Goal: Task Accomplishment & Management: Manage account settings

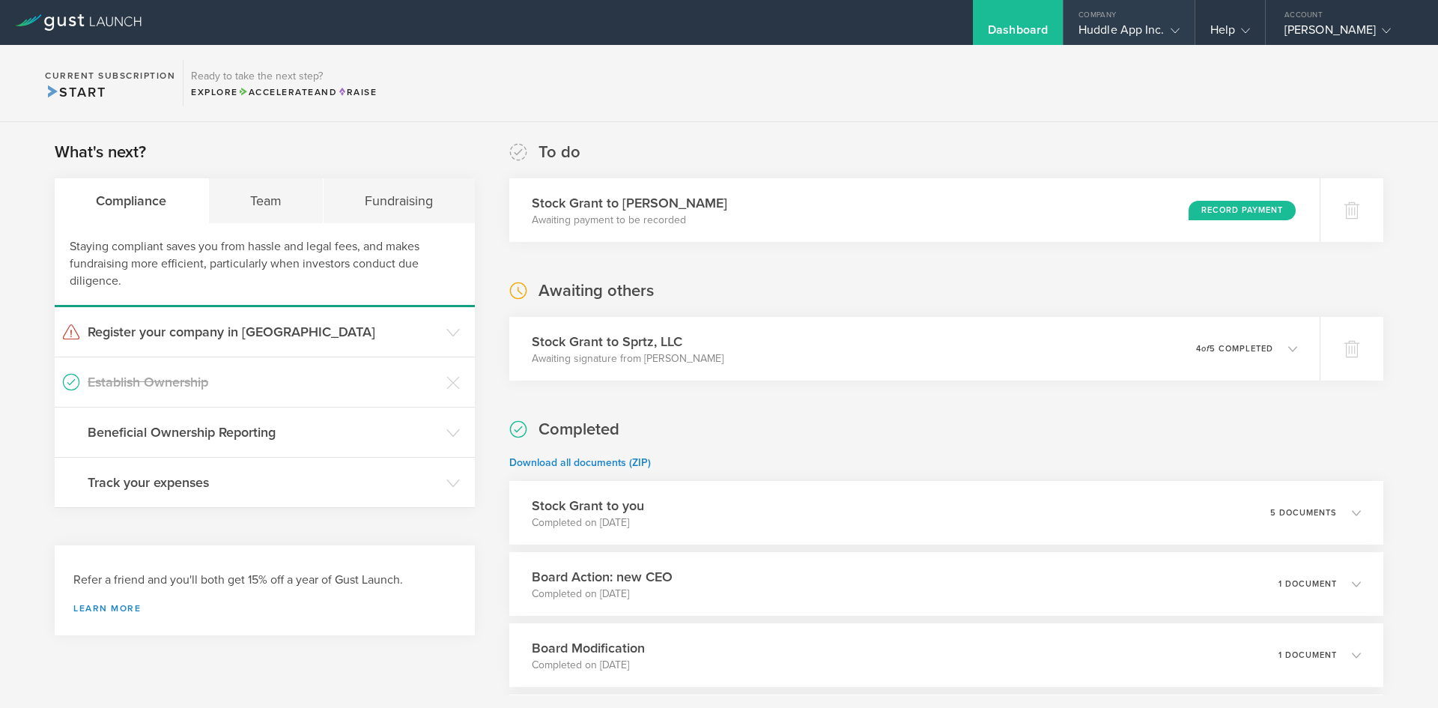
click at [1182, 26] on div "Huddle App Inc." at bounding box center [1128, 33] width 131 height 22
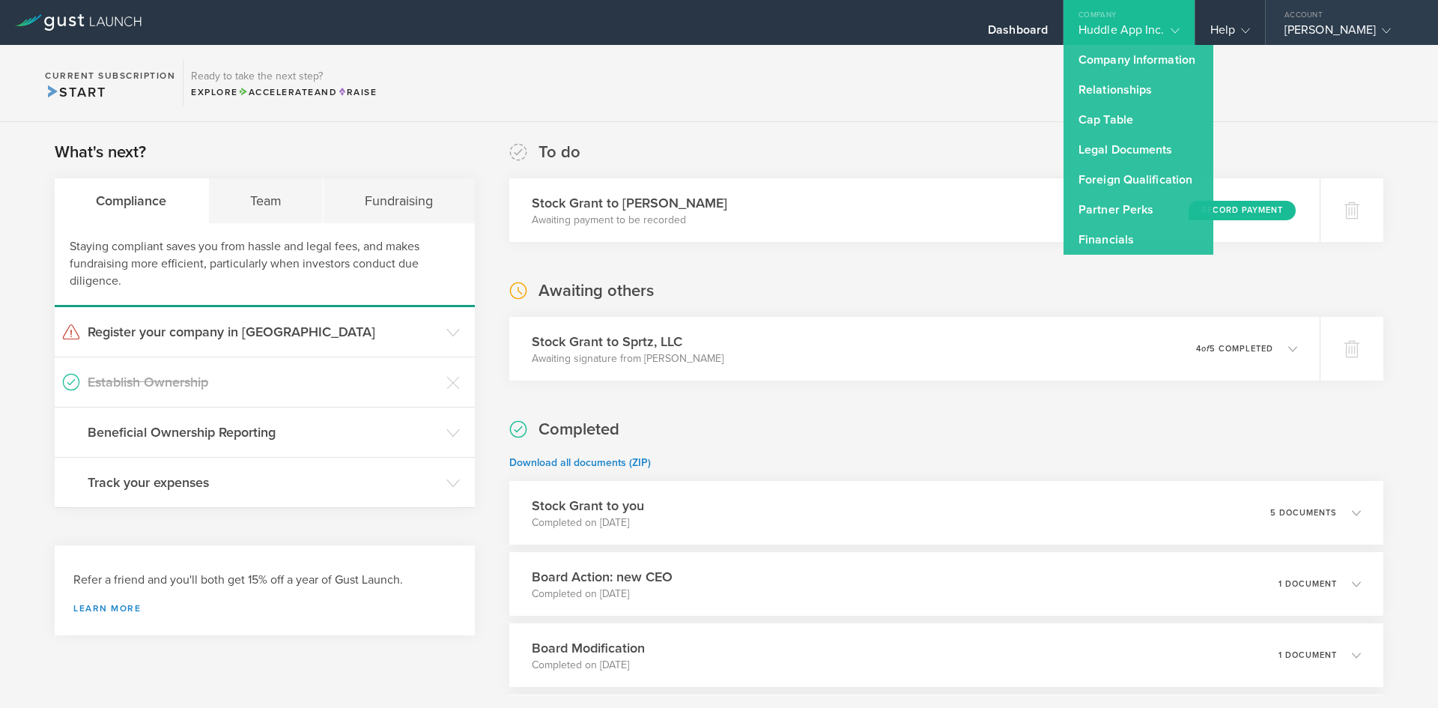
click at [1330, 37] on div "[PERSON_NAME]" at bounding box center [1347, 33] width 127 height 22
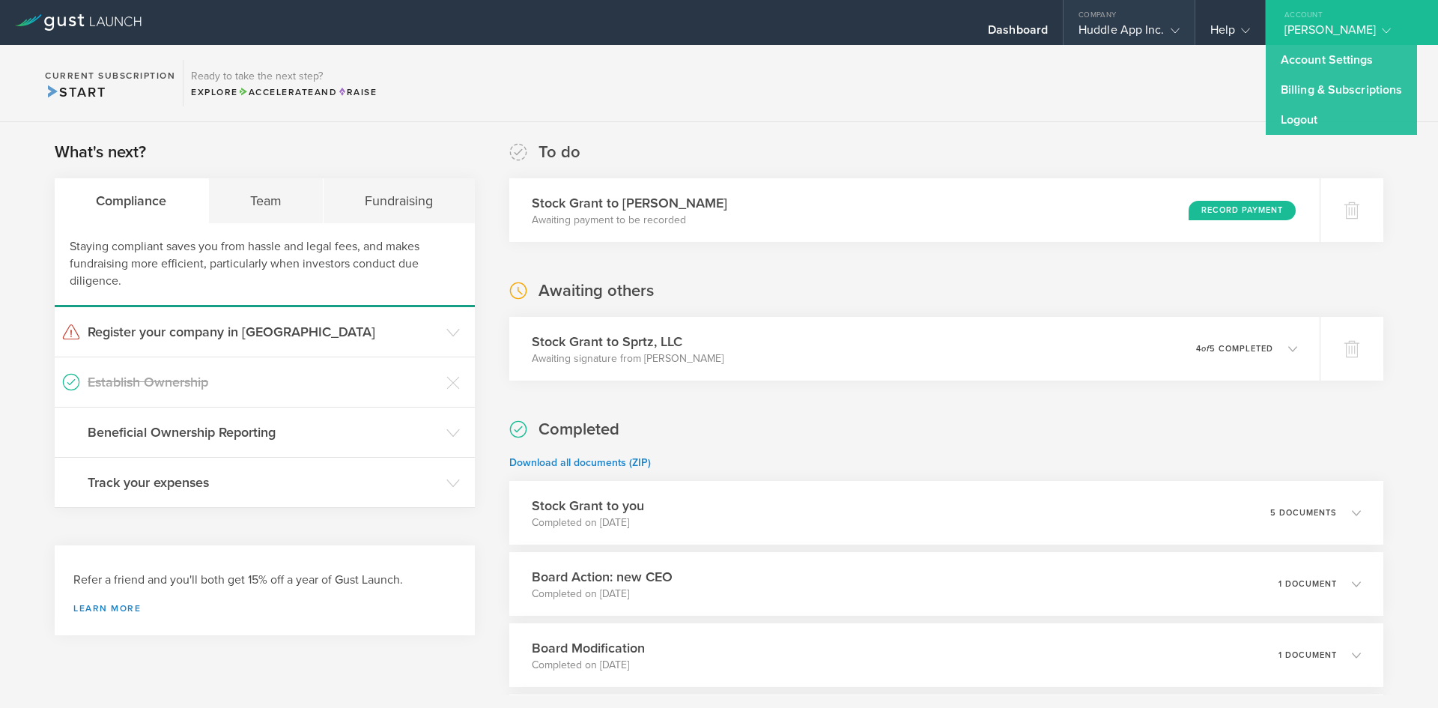
click at [1138, 33] on div "Huddle App Inc." at bounding box center [1128, 33] width 101 height 22
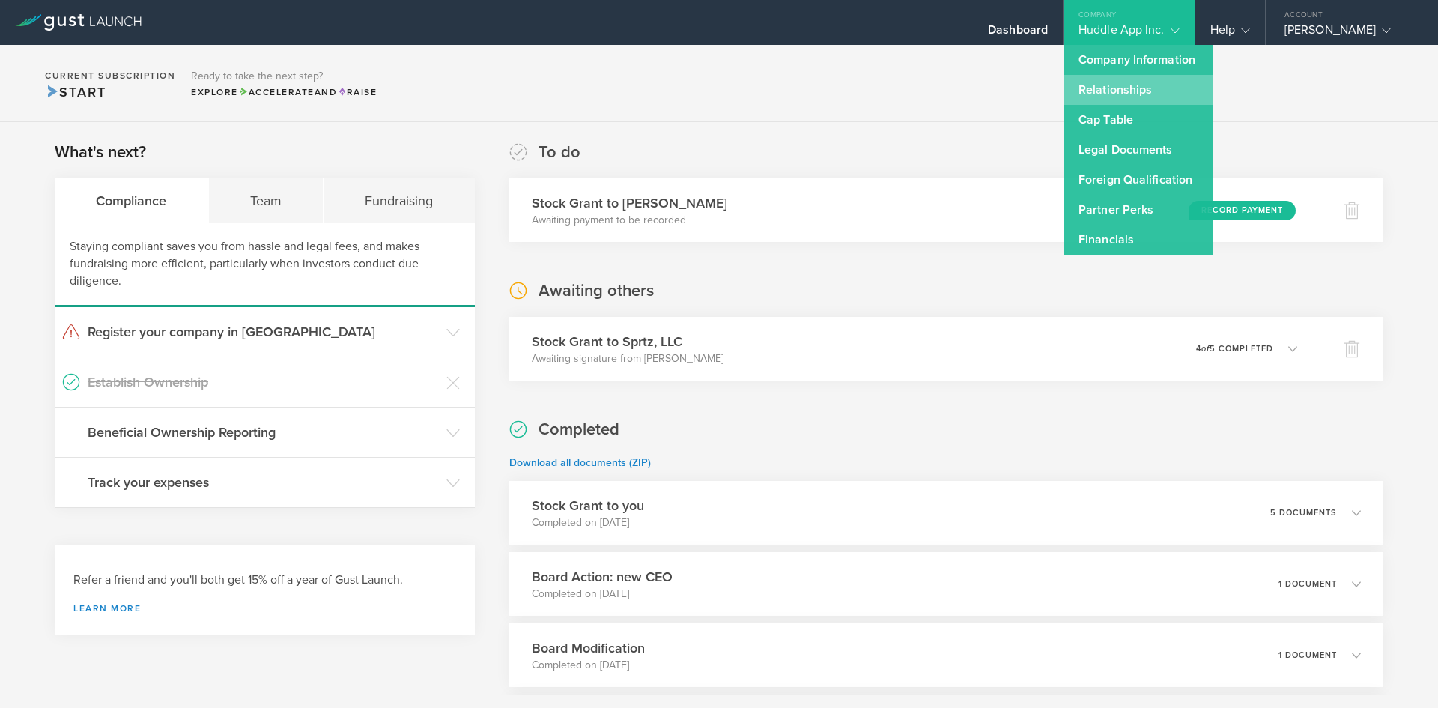
click at [1130, 87] on link "Relationships" at bounding box center [1138, 90] width 150 height 30
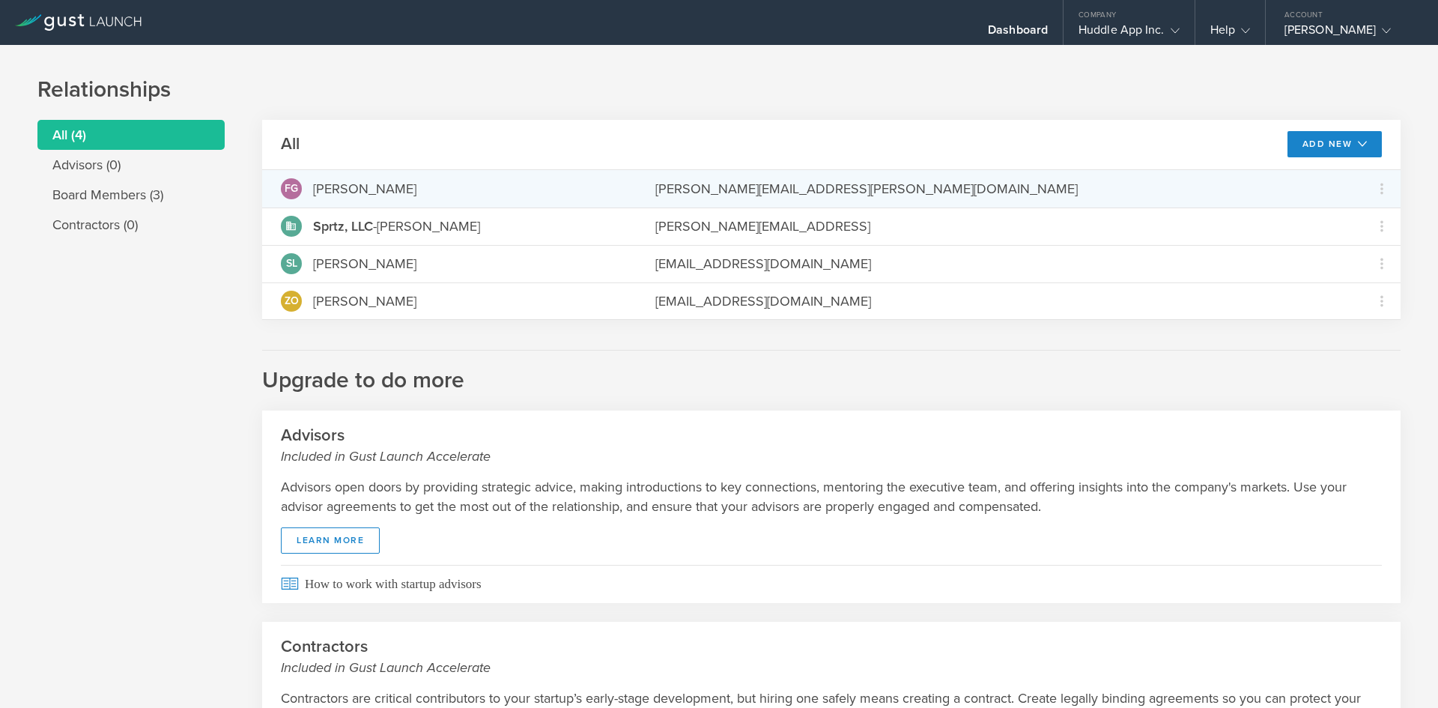
click at [391, 192] on div "[PERSON_NAME]" at bounding box center [364, 188] width 103 height 19
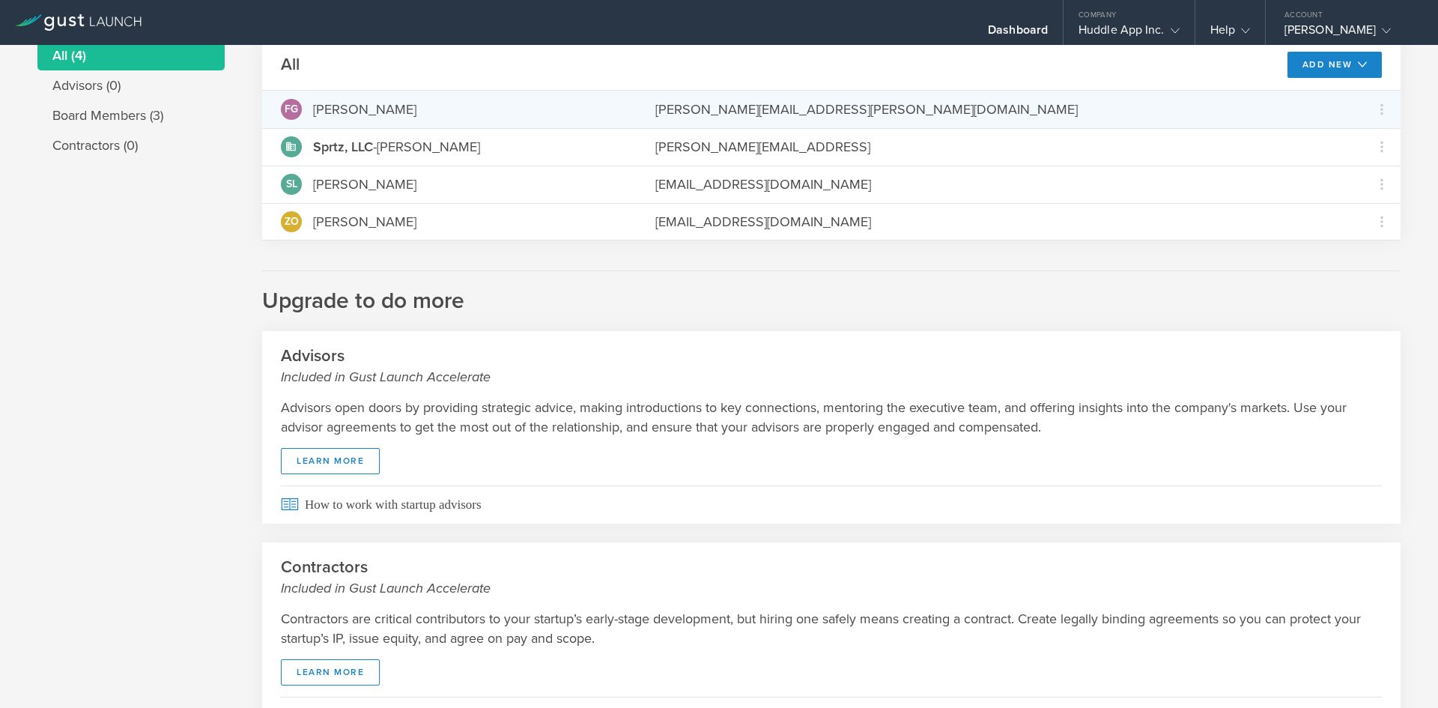
scroll to position [13, 0]
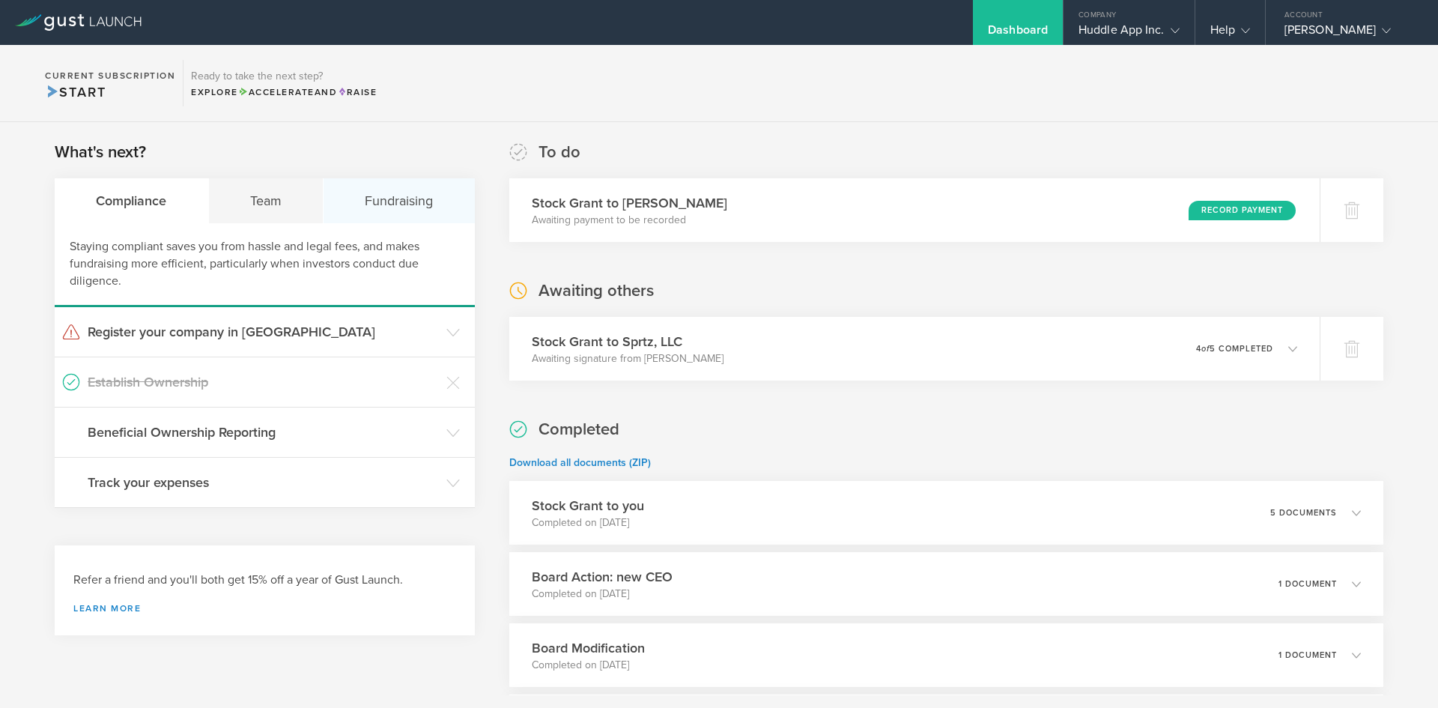
click at [391, 191] on div "Fundraising" at bounding box center [399, 200] width 151 height 45
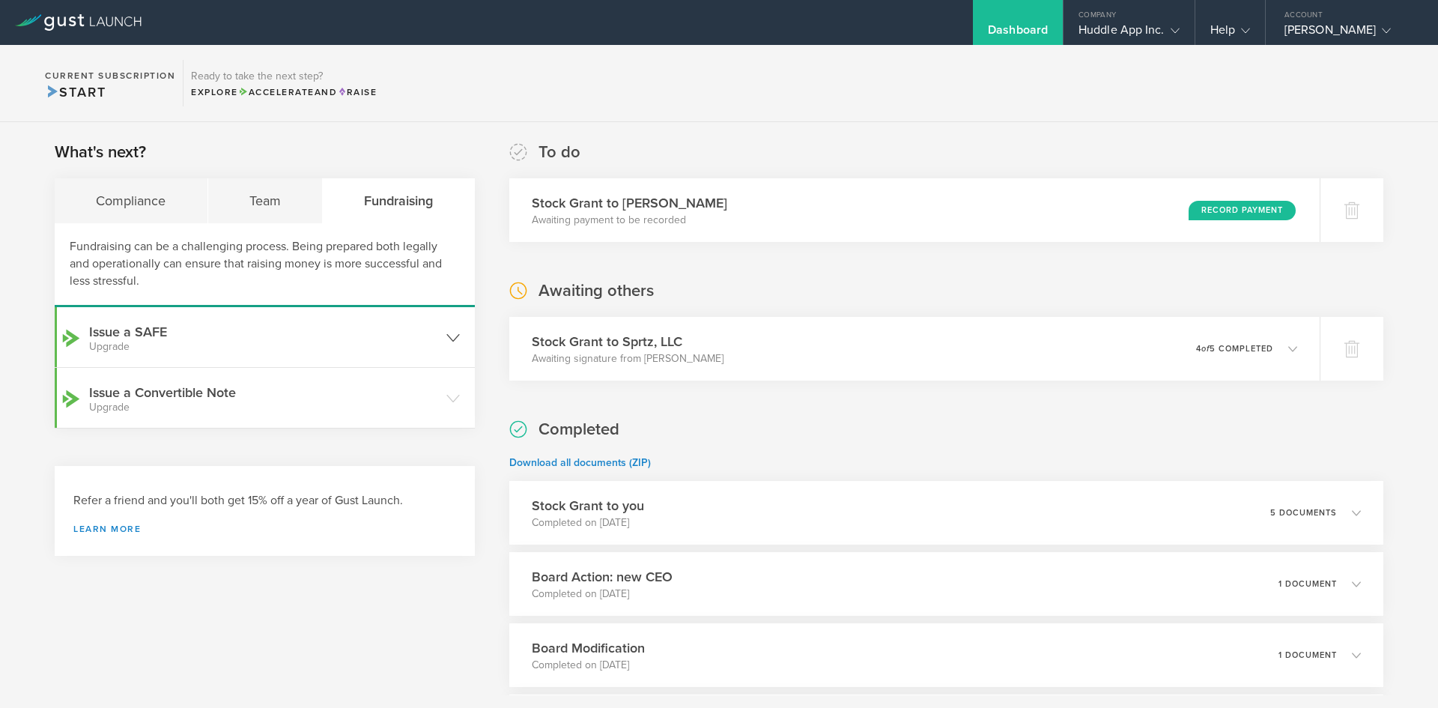
click at [120, 357] on header "Issue a SAFE Upgrade" at bounding box center [265, 337] width 420 height 60
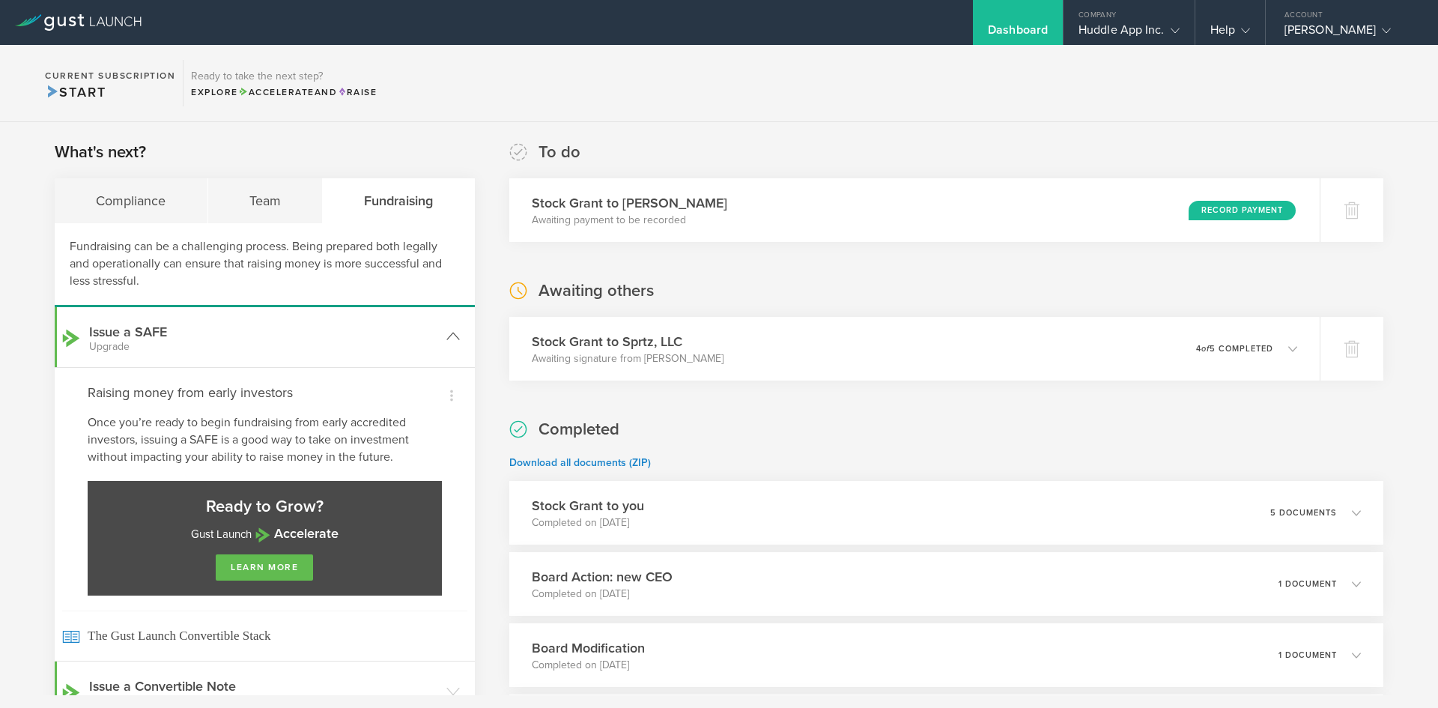
scroll to position [150, 0]
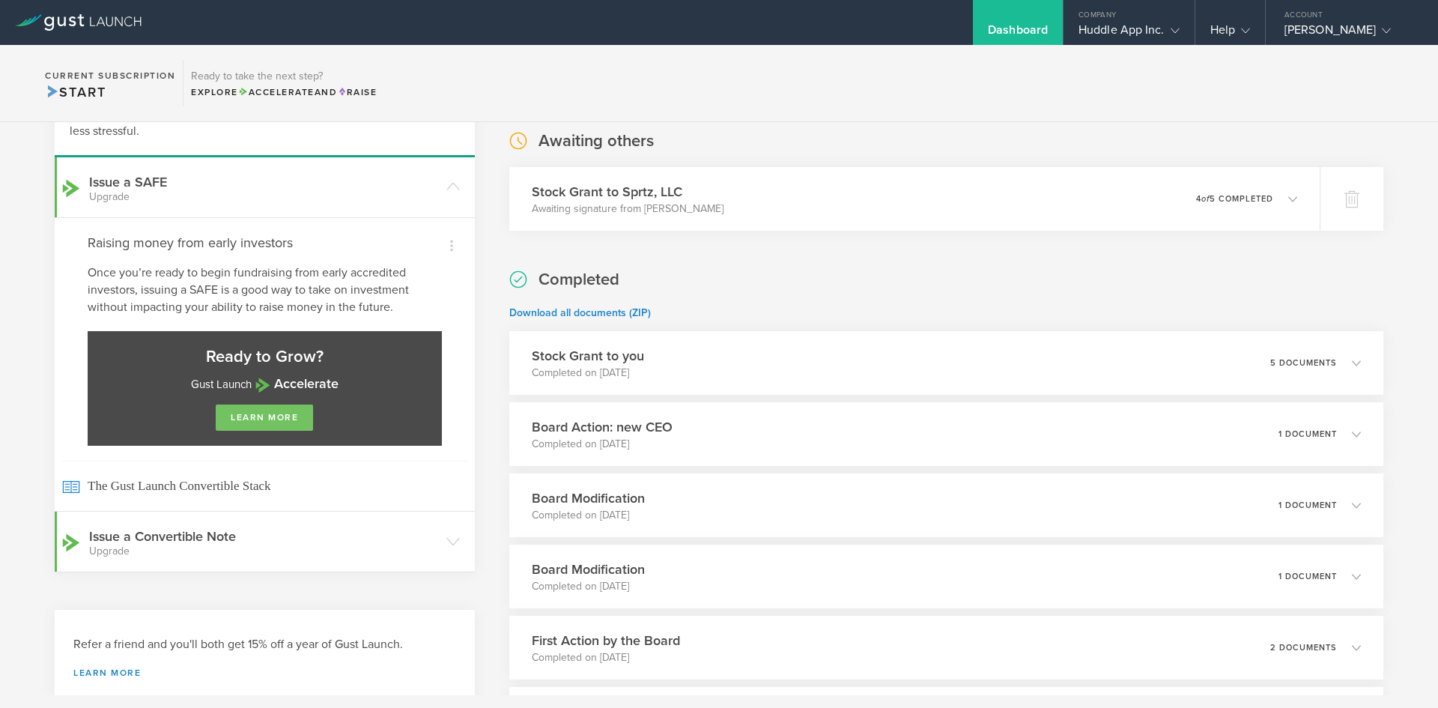
click at [249, 414] on link "learn more" at bounding box center [264, 417] width 97 height 26
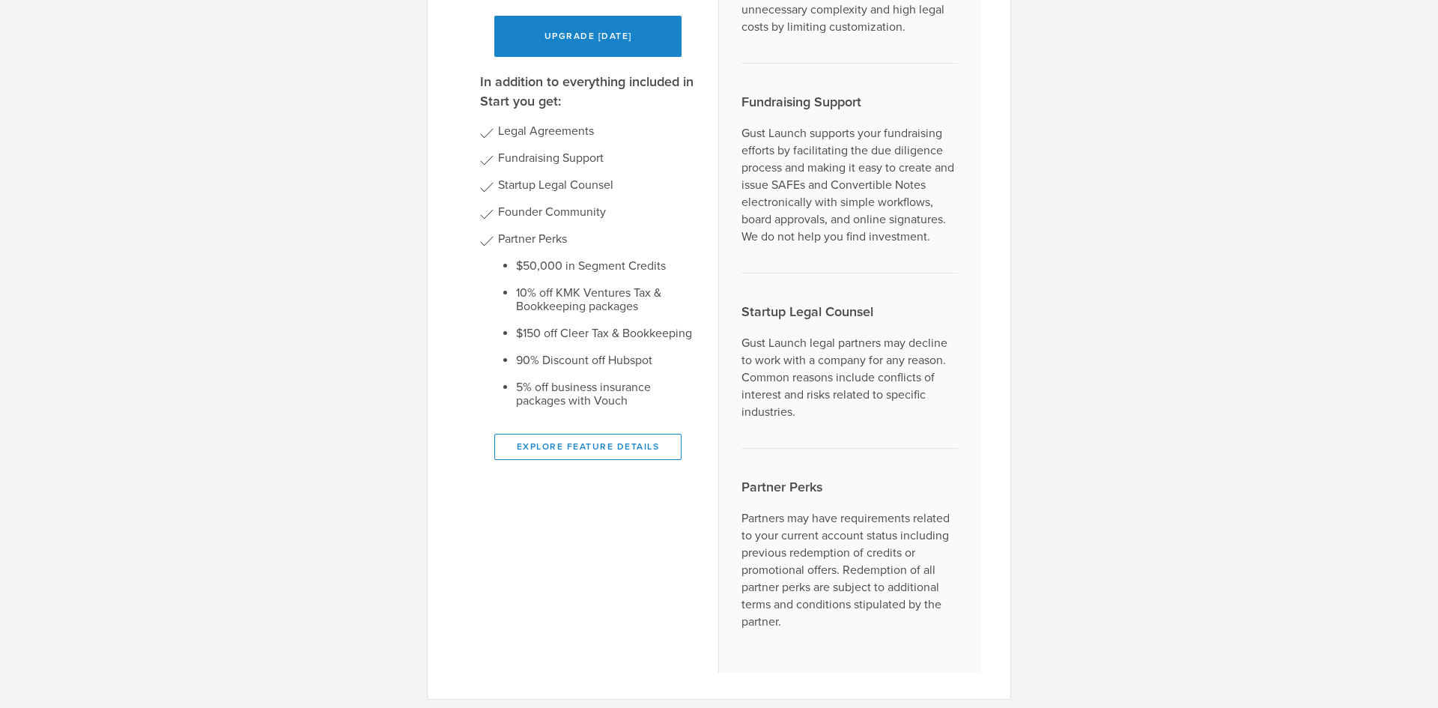
scroll to position [75, 0]
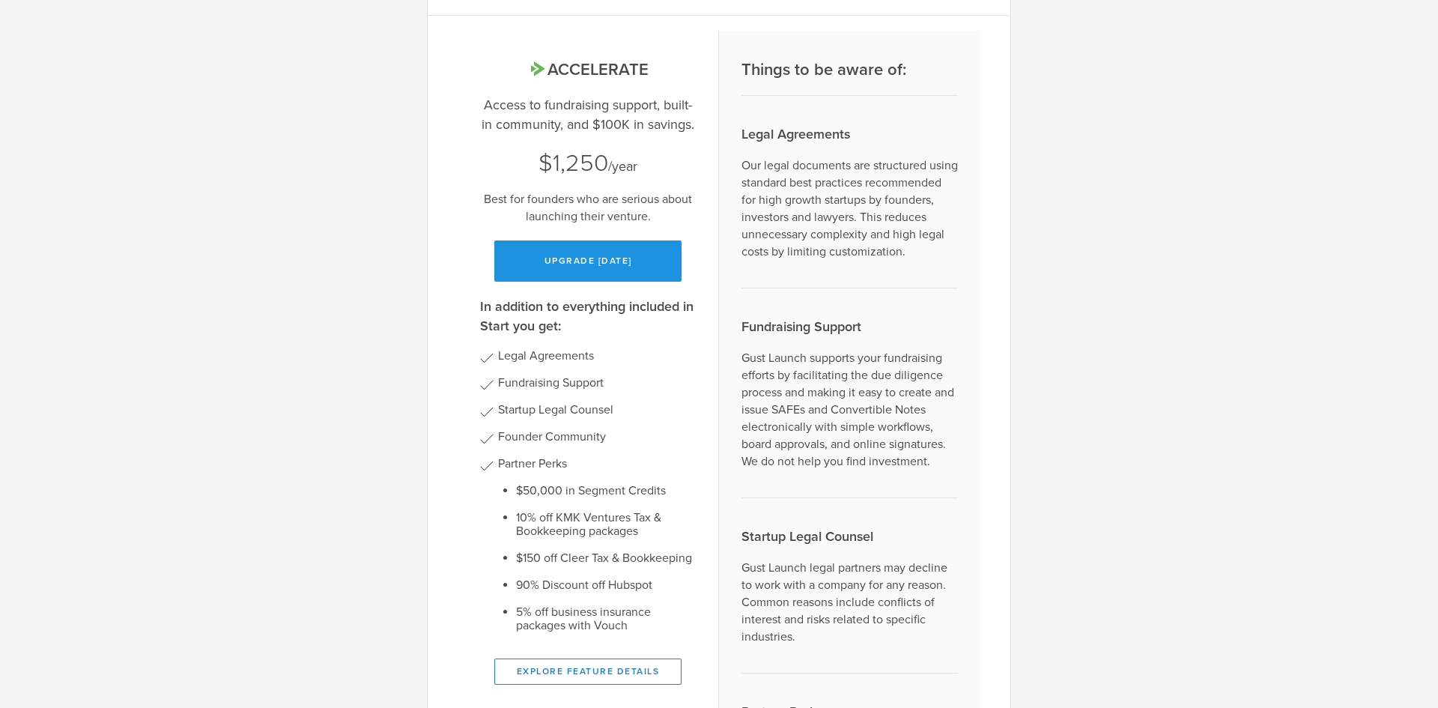
click at [583, 257] on button "Upgrade [DATE]" at bounding box center [587, 260] width 187 height 41
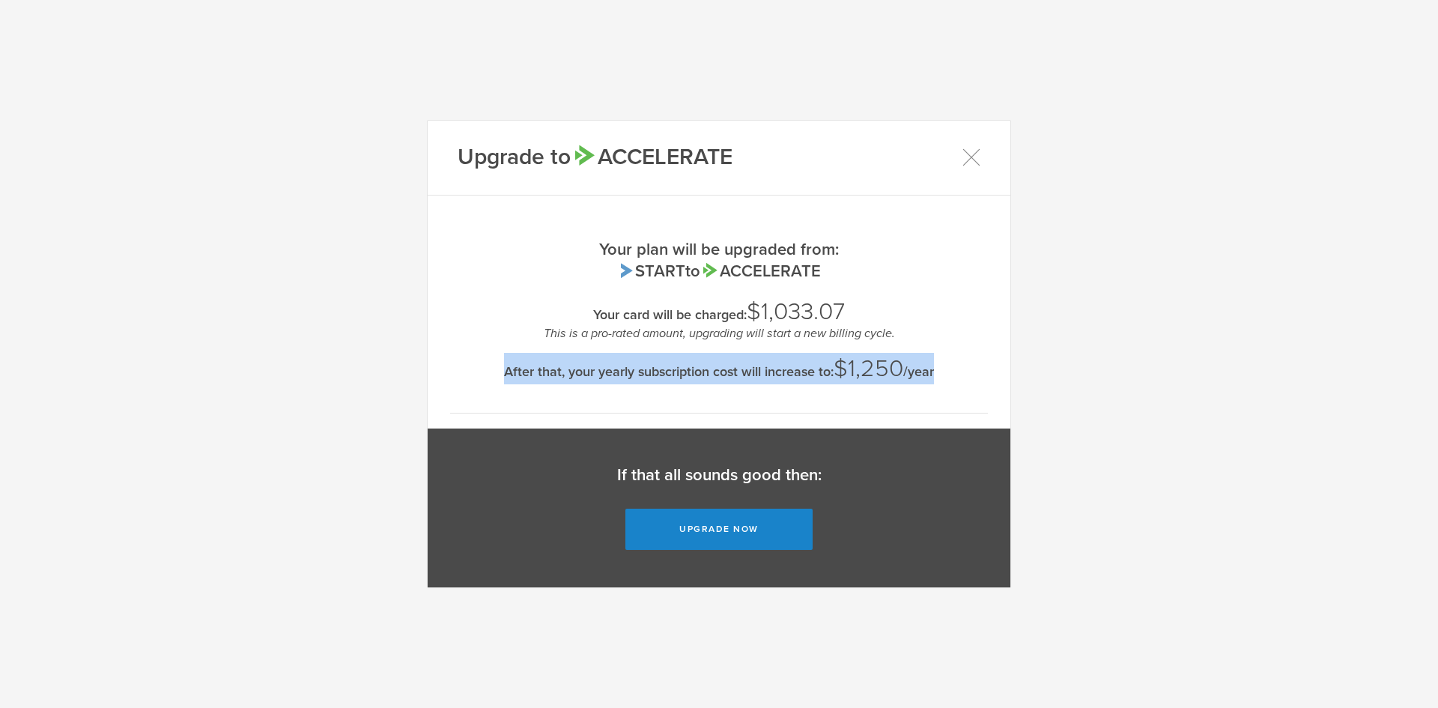
drag, startPoint x: 499, startPoint y: 375, endPoint x: 978, endPoint y: 371, distance: 479.3
click at [978, 371] on div "Your plan will be upgraded from: Start to Accelerate Your card will be charged:…" at bounding box center [719, 312] width 538 height 204
click at [1179, 365] on div "Upgrade to Accelerate Your plan will be upgraded from: Start to Accelerate Your…" at bounding box center [719, 354] width 1438 height 708
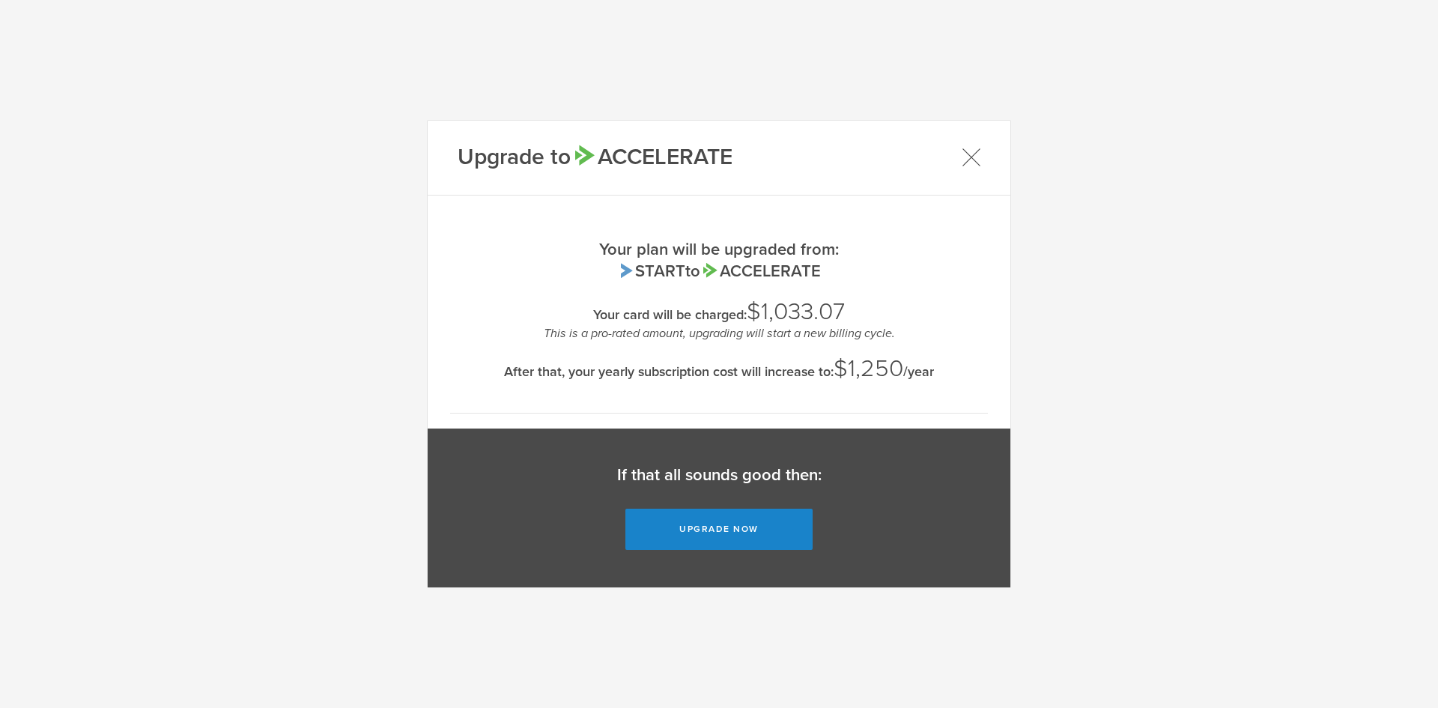
click at [968, 160] on icon at bounding box center [971, 157] width 19 height 19
